Goal: Task Accomplishment & Management: Use online tool/utility

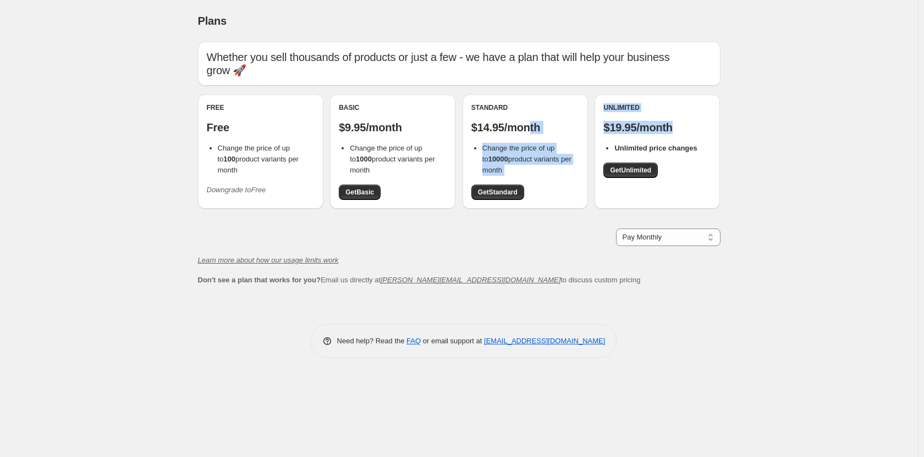
drag, startPoint x: 668, startPoint y: 129, endPoint x: 464, endPoint y: 128, distance: 204.5
click at [468, 128] on div "Free Free Change the price of up to 100 product variants per month Downgrade to…" at bounding box center [459, 157] width 522 height 125
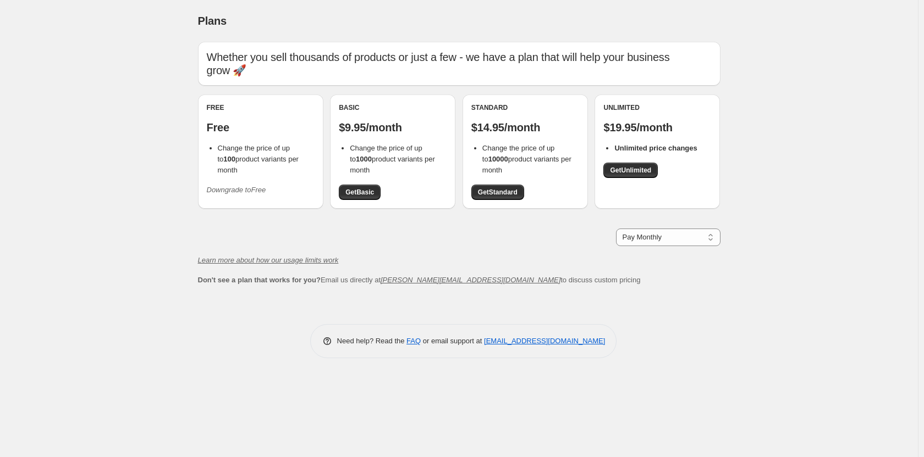
click at [42, 142] on div "Plans. This page is ready Plans Whether you sell thousands of products or just …" at bounding box center [459, 228] width 918 height 457
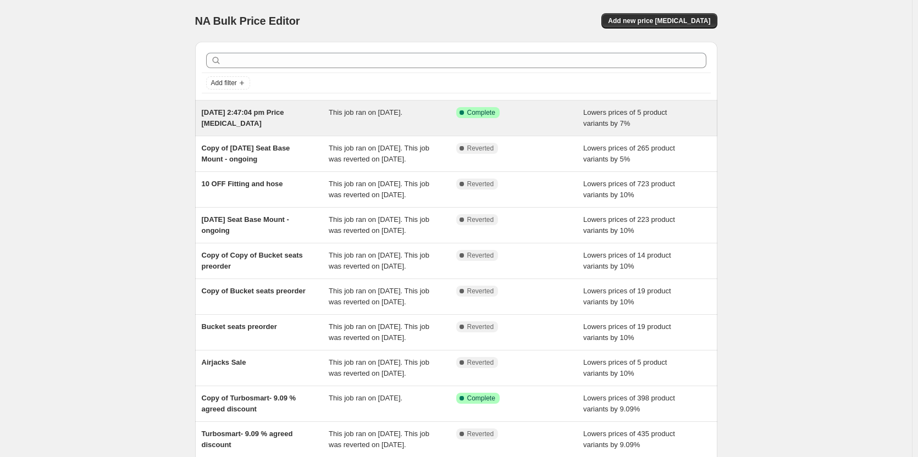
click at [279, 125] on div "[DATE] 2:47:04 pm Price [MEDICAL_DATA]" at bounding box center [266, 118] width 128 height 22
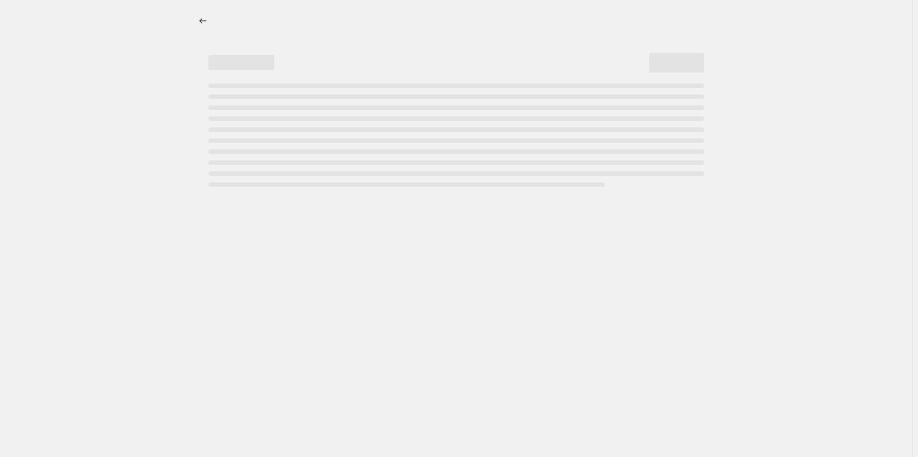
select select "percentage"
